Goal: Information Seeking & Learning: Learn about a topic

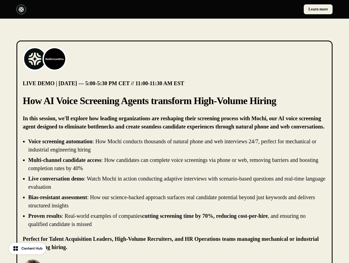
click at [174, 9] on div "Learn more" at bounding box center [174, 9] width 349 height 19
click at [94, 9] on div at bounding box center [94, 10] width 156 height 10
click at [255, 9] on div "Learn more" at bounding box center [255, 9] width 156 height 10
click at [35, 59] on img at bounding box center [35, 59] width 22 height 22
click at [55, 59] on img at bounding box center [55, 59] width 22 height 22
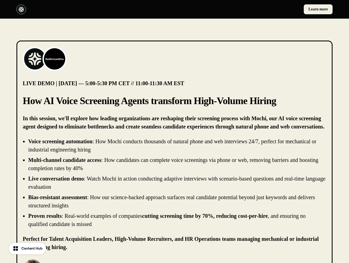
click at [174, 183] on li "Live conversation demo : Watch Mochi in action conducting adaptive interviews w…" at bounding box center [177, 183] width 298 height 16
